Goal: Navigation & Orientation: Find specific page/section

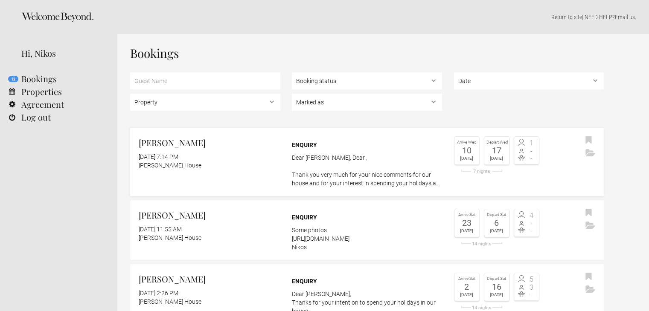
scroll to position [43, 0]
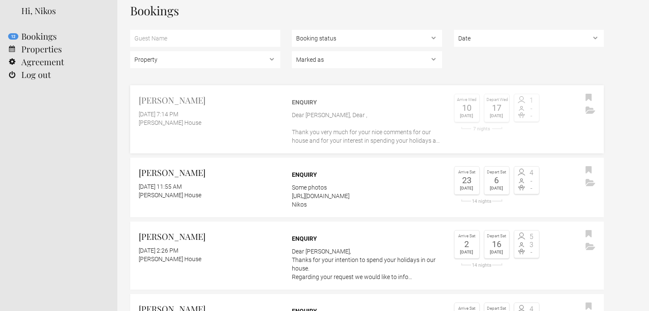
click at [348, 132] on p "Dear Lisa, Dear , Thank you very much for your nice comments for our house and …" at bounding box center [367, 128] width 150 height 34
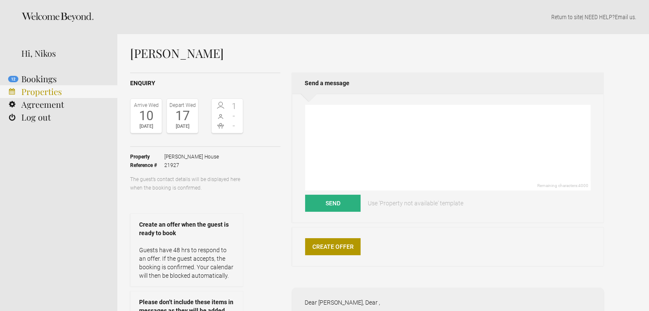
click at [28, 91] on link "Properties" at bounding box center [58, 91] width 117 height 13
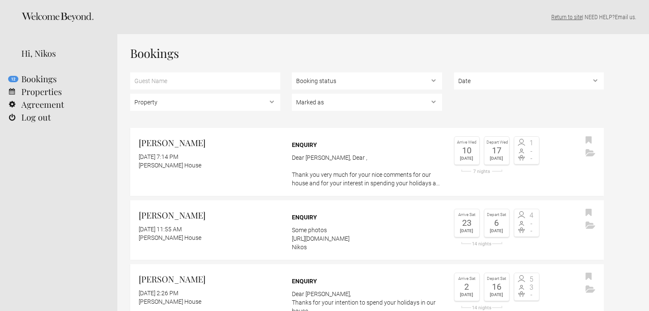
click at [562, 19] on link "Return to site" at bounding box center [566, 17] width 31 height 7
